Goal: Task Accomplishment & Management: Complete application form

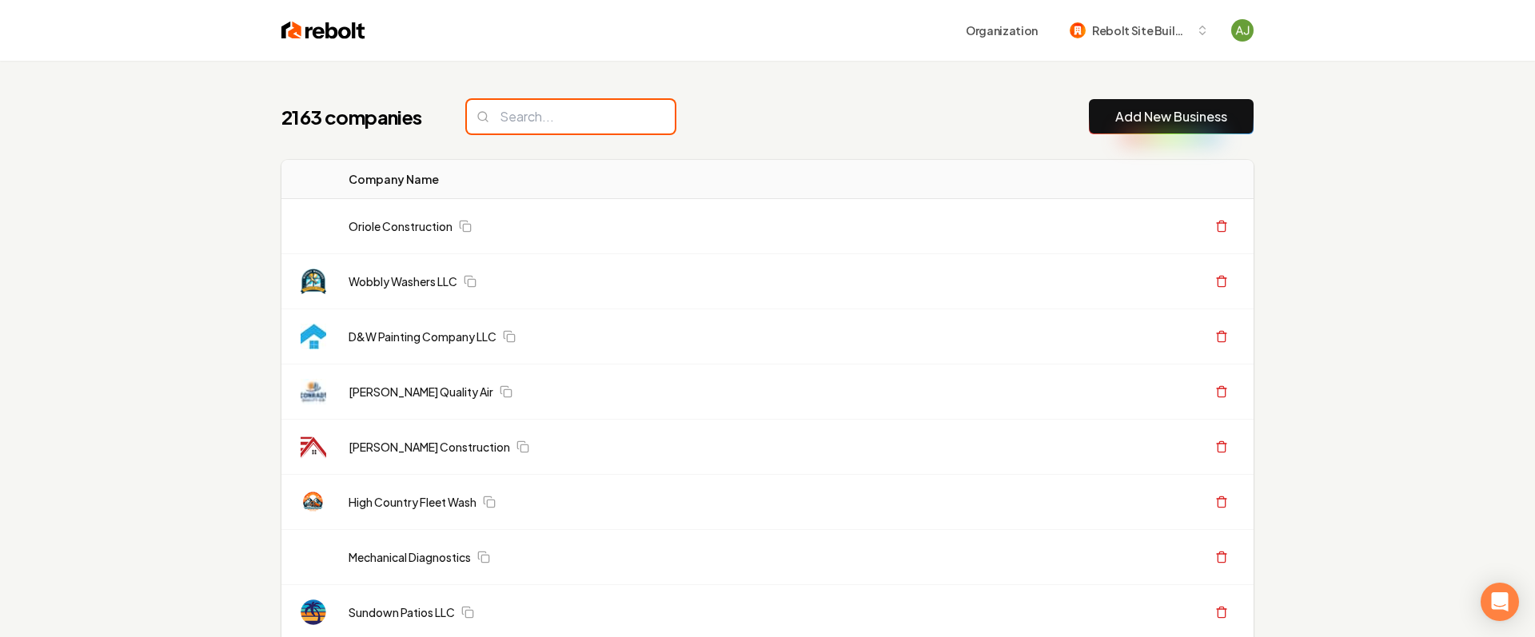
click at [519, 118] on input "search" at bounding box center [571, 117] width 208 height 34
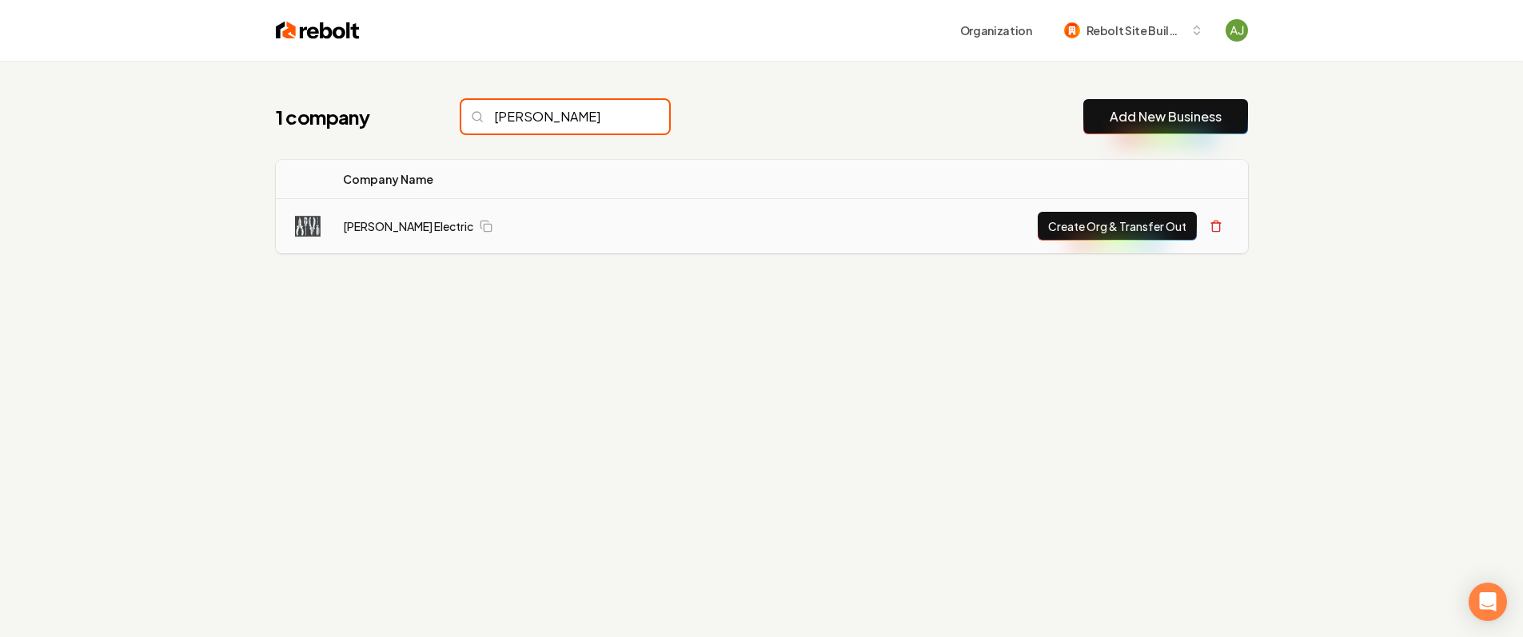
type input "[PERSON_NAME]"
click at [1169, 228] on button "Create Org & Transfer Out" at bounding box center [1117, 226] width 159 height 29
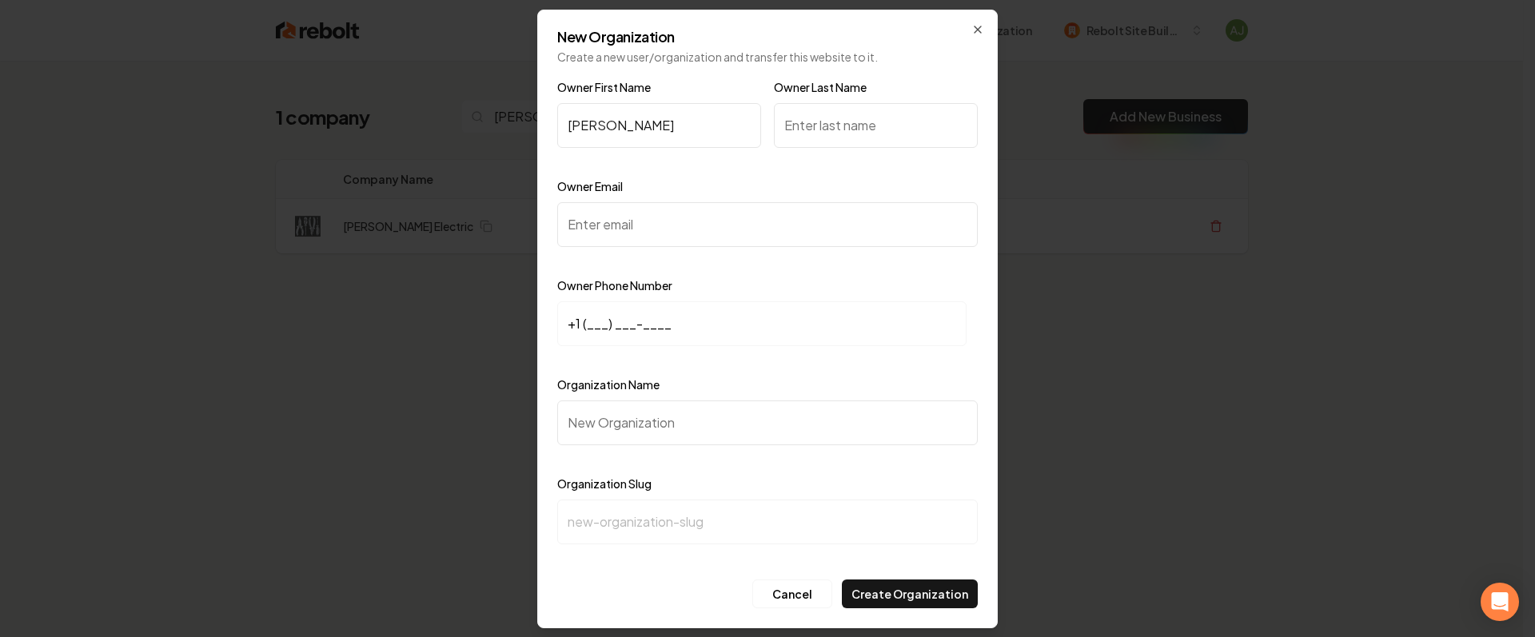
type input "[PERSON_NAME]"
click at [882, 145] on input "Owner Last Name" at bounding box center [876, 125] width 204 height 45
type input "[PERSON_NAME]"
click at [655, 230] on input "Owner Email" at bounding box center [767, 224] width 420 height 45
paste input "[EMAIL_ADDRESS][DOMAIN_NAME]"
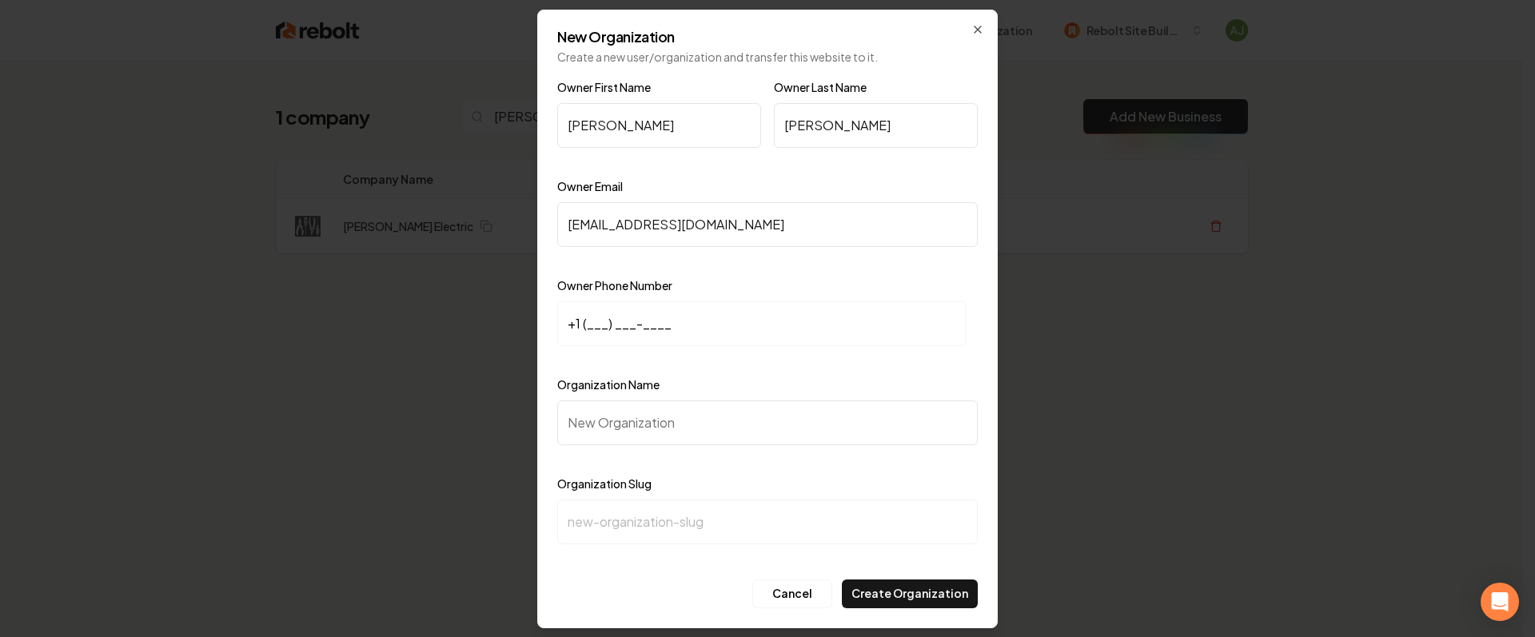
type input "[EMAIL_ADDRESS][DOMAIN_NAME]"
click at [603, 332] on input "+1 (___) ___-____" at bounding box center [761, 323] width 409 height 45
paste input "408) 661-0219"
type input "[PHONE_NUMBER]"
click at [605, 428] on input "Organization Name" at bounding box center [767, 422] width 420 height 45
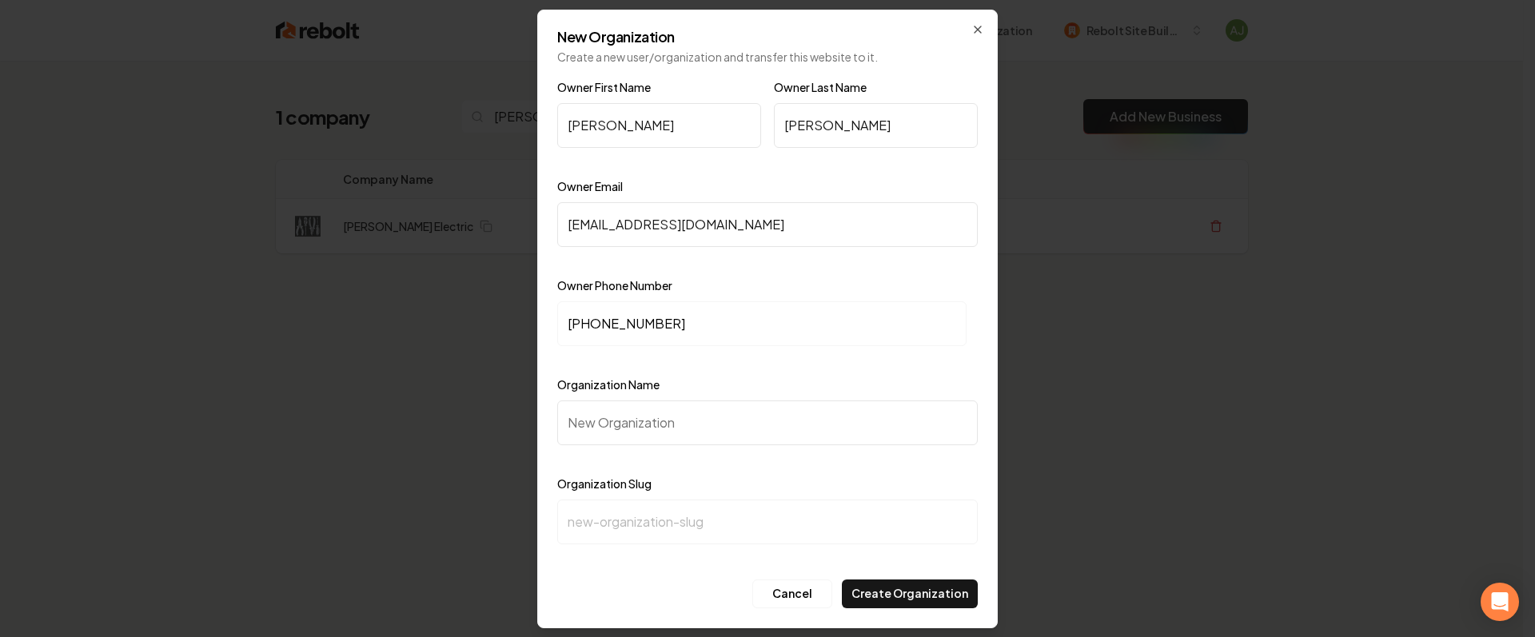
paste input "[PERSON_NAME] Electric"
type input "[PERSON_NAME] Electric"
type input "[PERSON_NAME]-electric"
type input "[PERSON_NAME] Electric"
click at [905, 582] on button "Create Organization" at bounding box center [910, 594] width 136 height 29
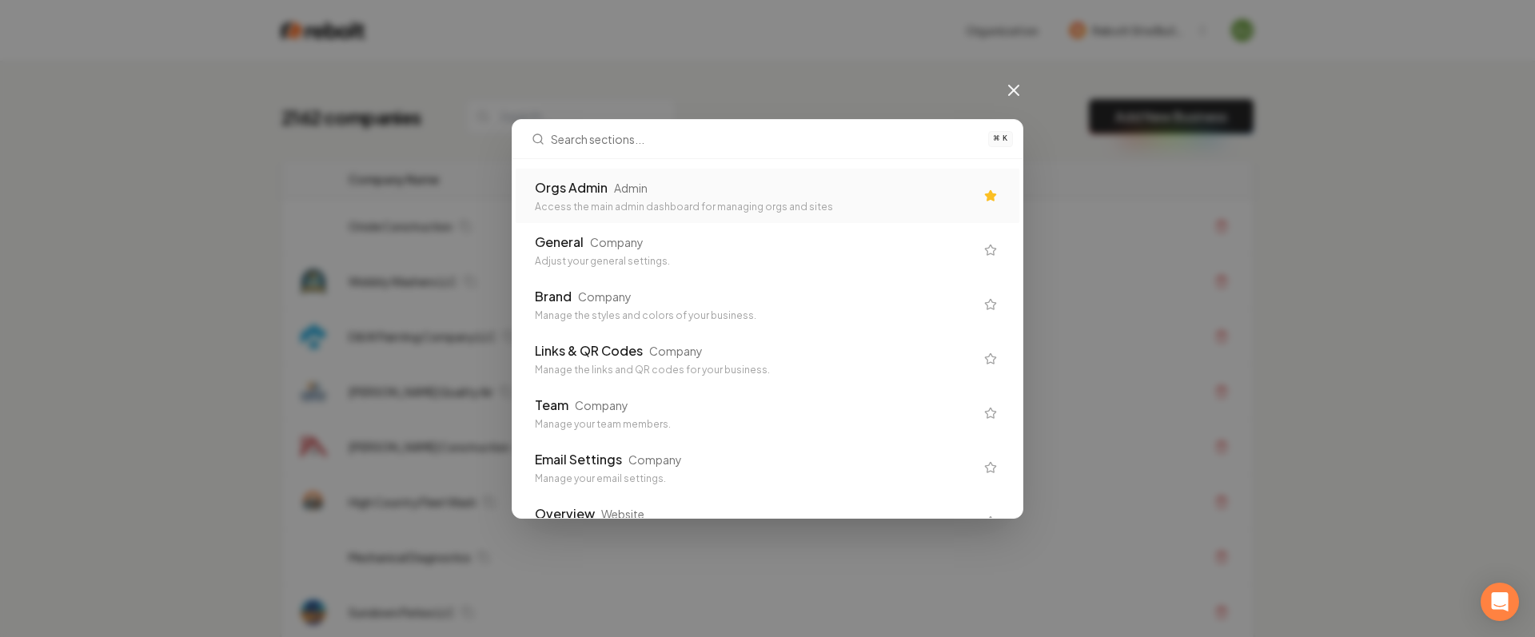
click at [591, 189] on div "Orgs Admin" at bounding box center [571, 187] width 73 height 19
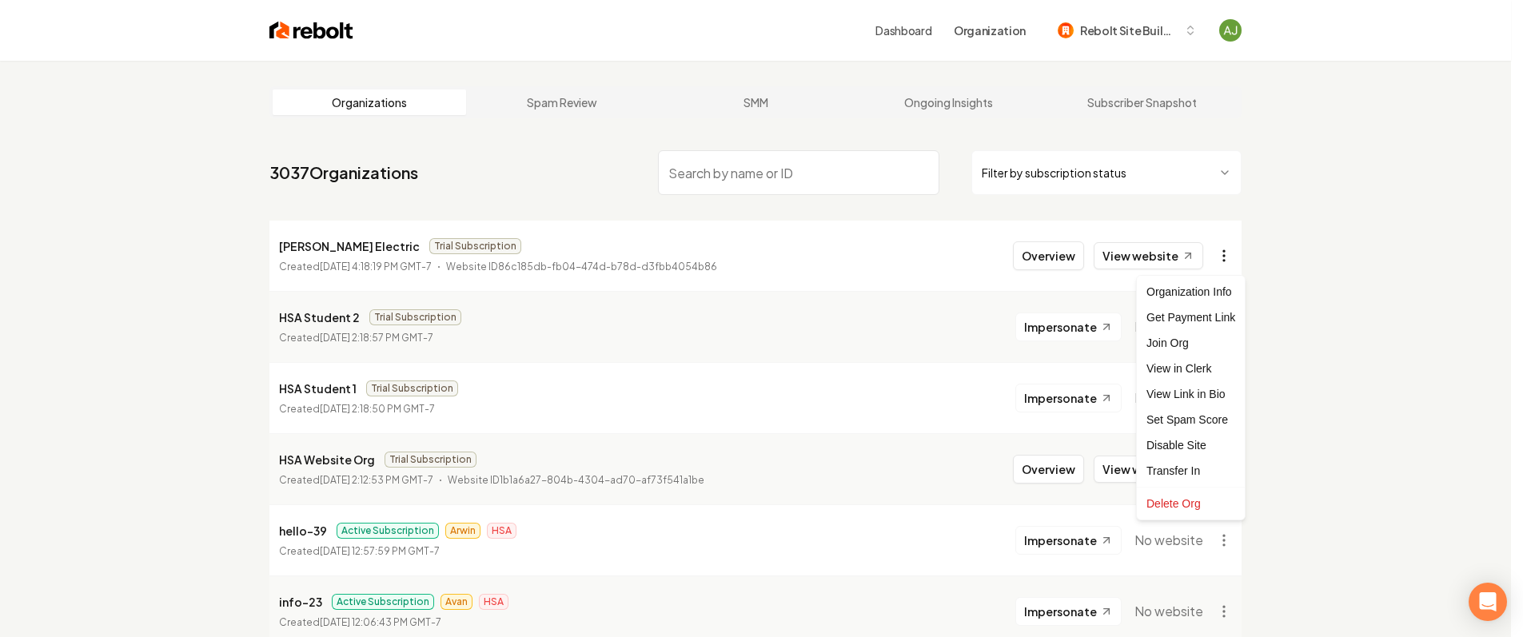
click at [1229, 257] on html "Dashboard Organization Rebolt Site Builder Organizations Spam Review SMM Ongoin…" at bounding box center [761, 318] width 1523 height 637
click at [1189, 311] on div "Get Payment Link" at bounding box center [1191, 318] width 102 height 26
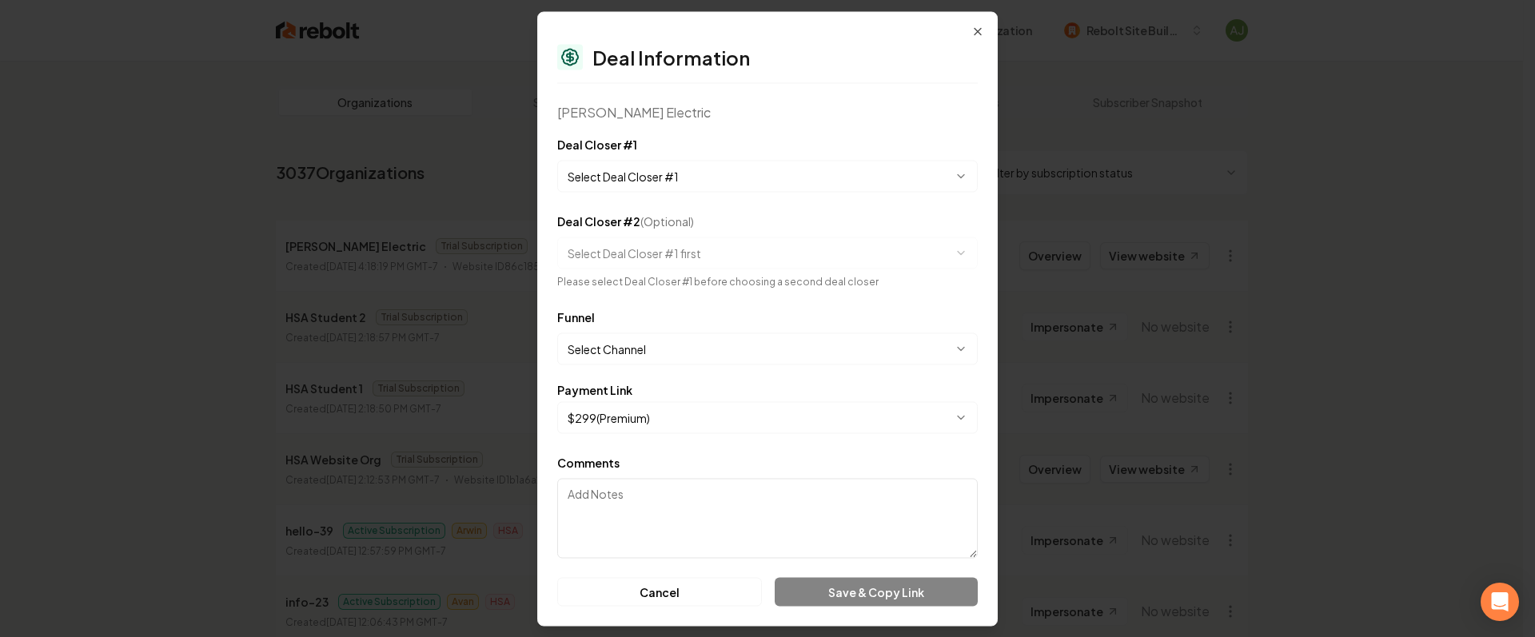
click at [656, 178] on body "Dashboard Organization Rebolt Site Builder Organizations Spam Review SMM Ongoin…" at bounding box center [761, 318] width 1523 height 637
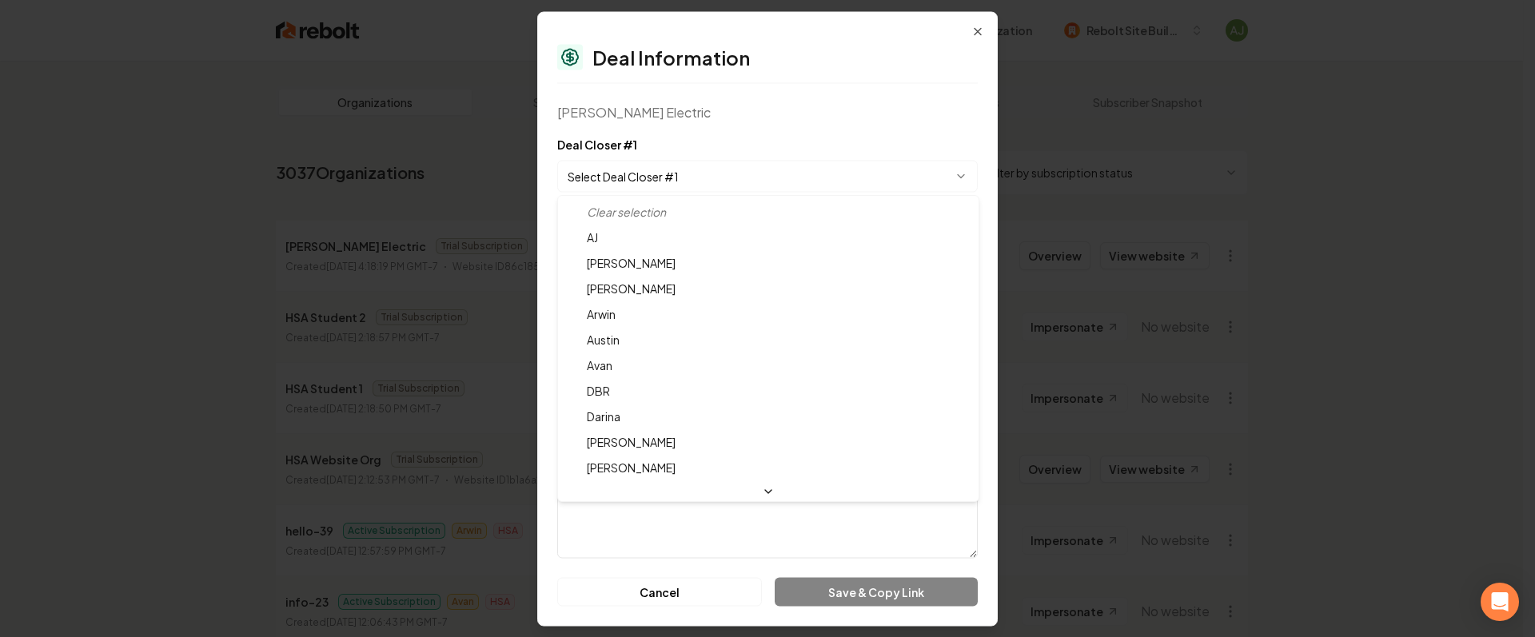
select select "**********"
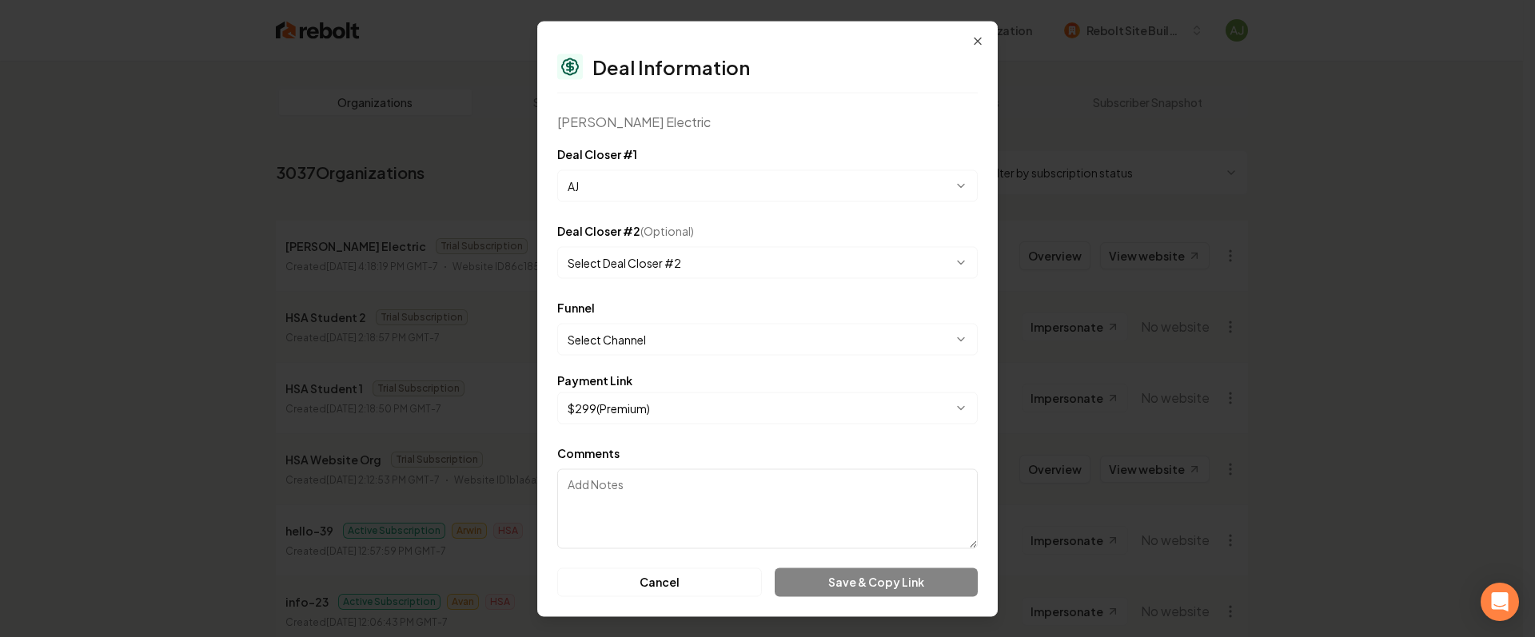
click at [657, 332] on body "Dashboard Organization Rebolt Site Builder Organizations Spam Review SMM Ongoin…" at bounding box center [761, 318] width 1523 height 637
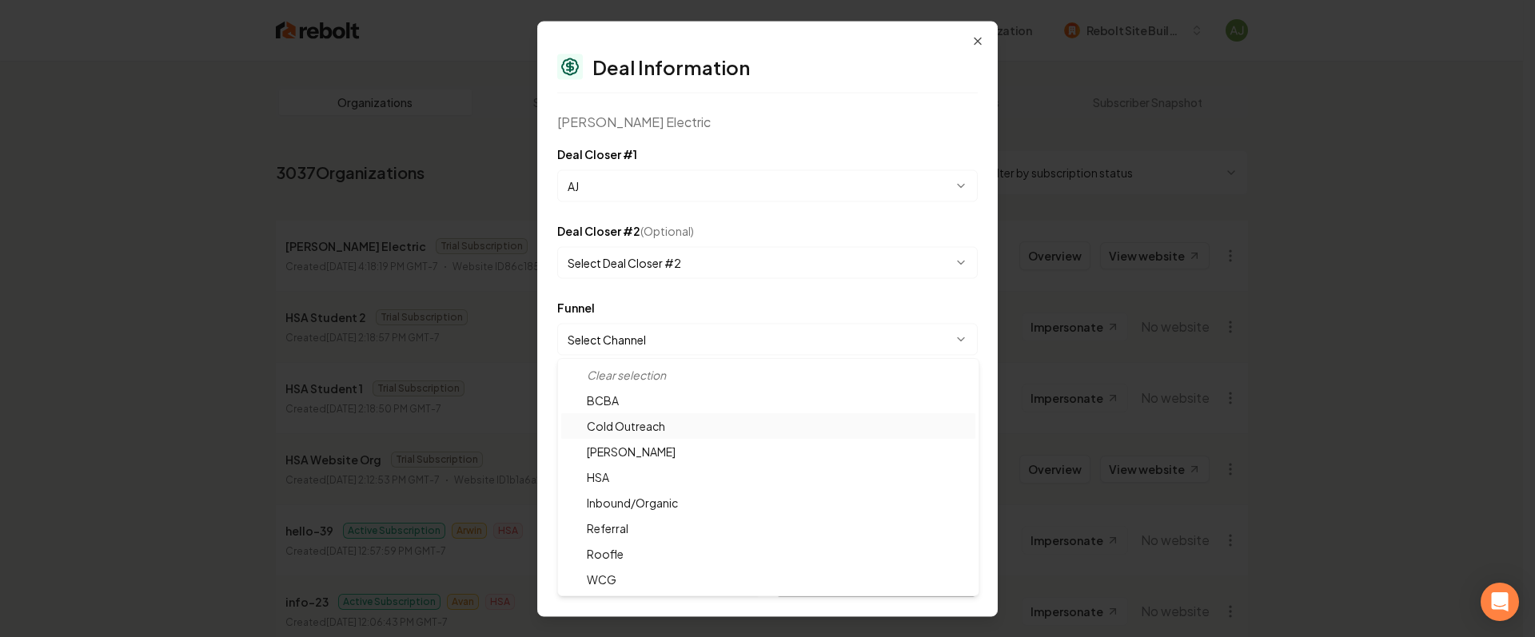
select select "**********"
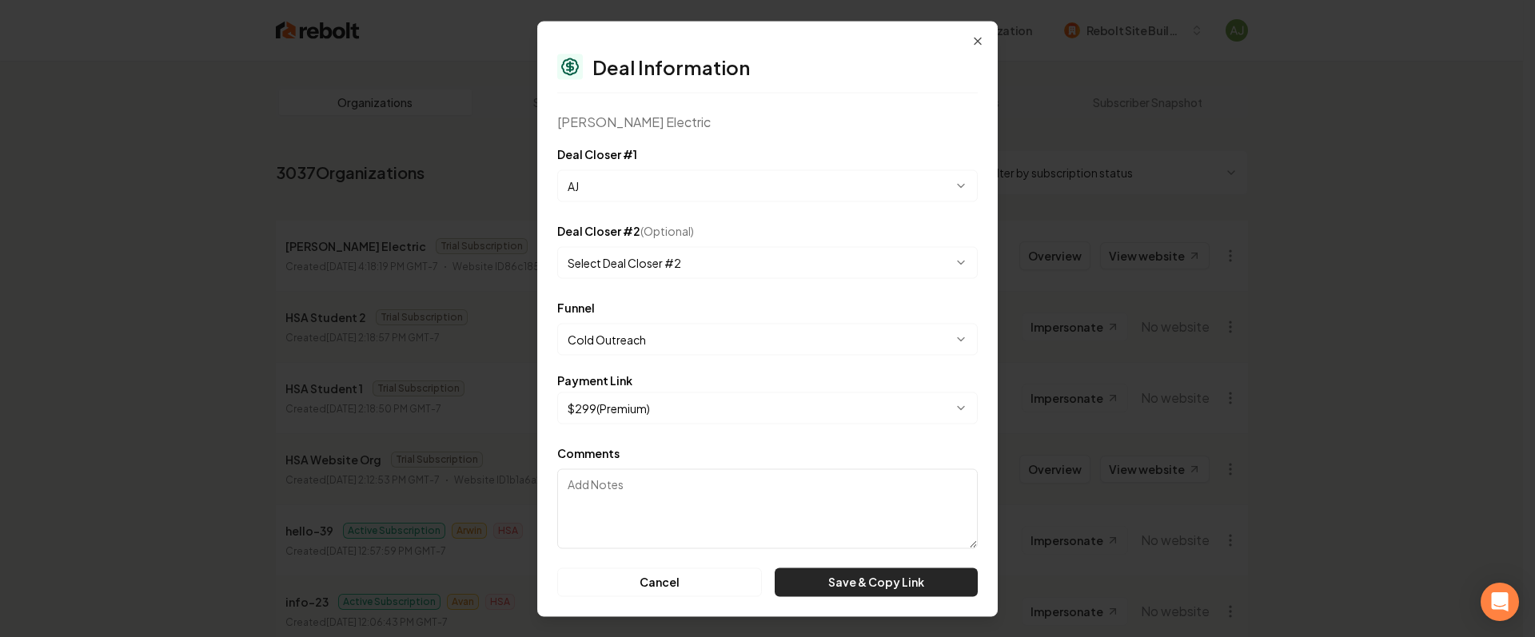
click at [860, 591] on button "Save & Copy Link" at bounding box center [876, 582] width 203 height 29
